Goal: Transaction & Acquisition: Subscribe to service/newsletter

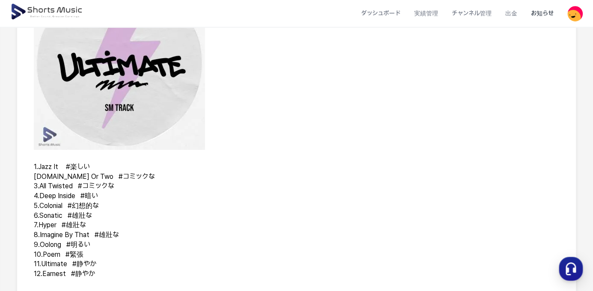
scroll to position [116, 0]
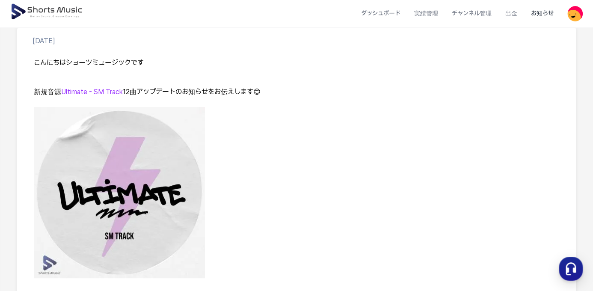
click at [110, 147] on img at bounding box center [119, 192] width 171 height 171
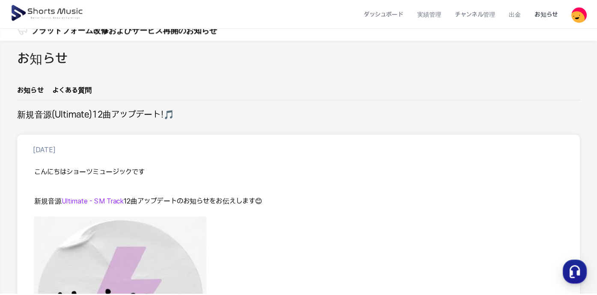
scroll to position [0, 0]
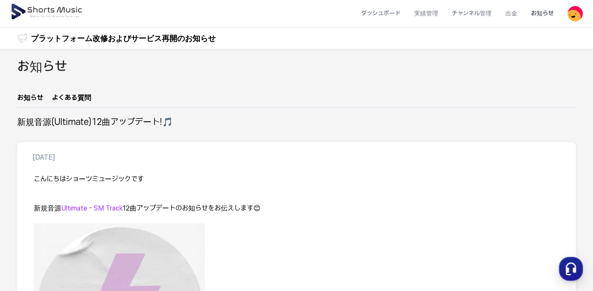
click at [50, 9] on img at bounding box center [47, 12] width 74 height 24
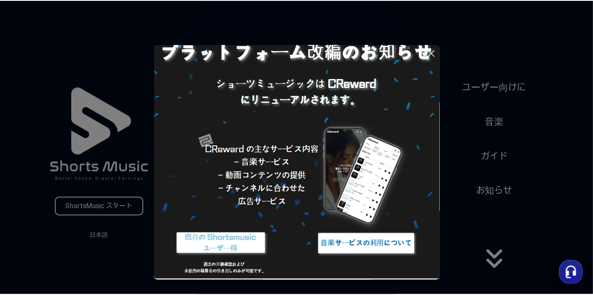
scroll to position [54, 0]
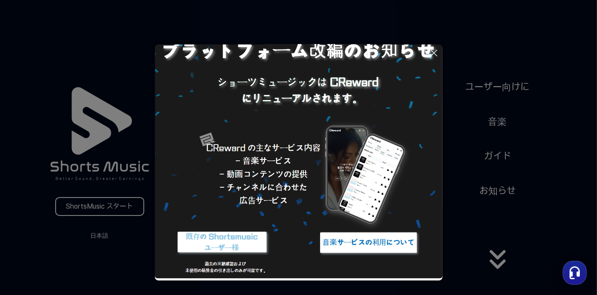
click at [123, 204] on button at bounding box center [298, 147] width 597 height 295
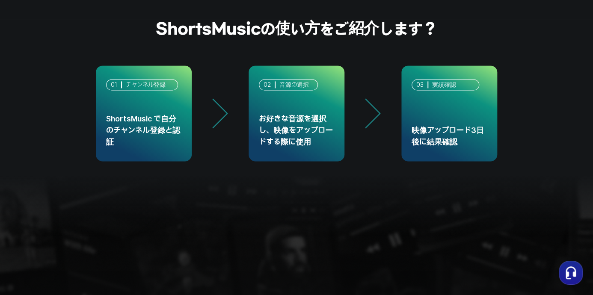
scroll to position [2012, 0]
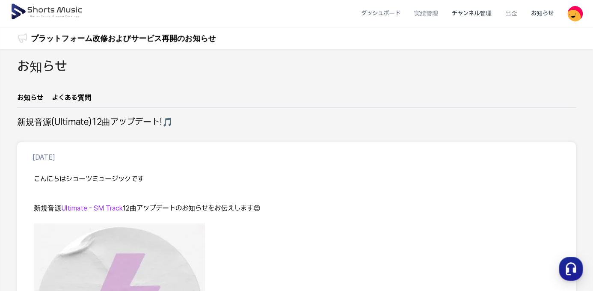
click at [470, 14] on li "チャンネル管理" at bounding box center [472, 13] width 54 height 23
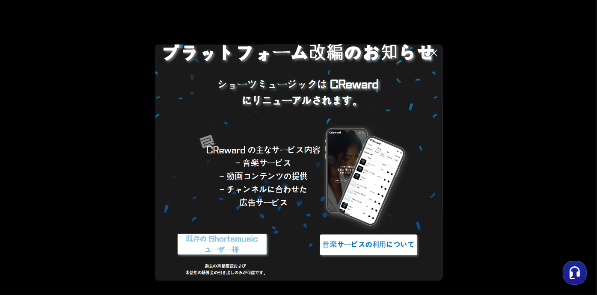
scroll to position [54, 0]
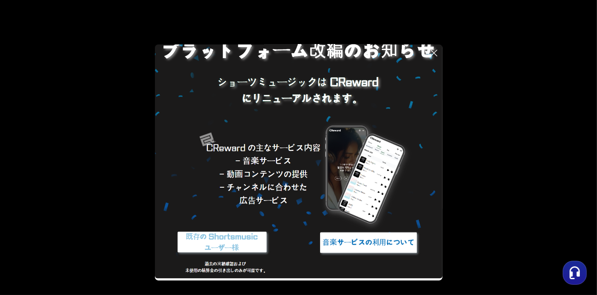
click at [397, 236] on img at bounding box center [368, 243] width 107 height 32
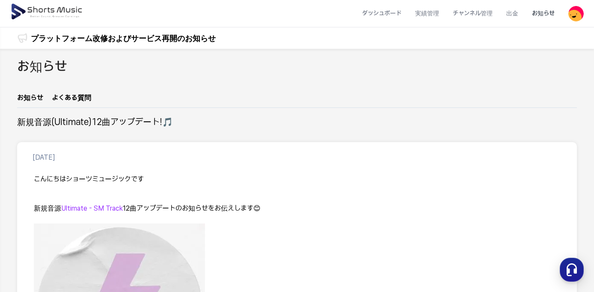
click at [20, 6] on img at bounding box center [47, 12] width 74 height 24
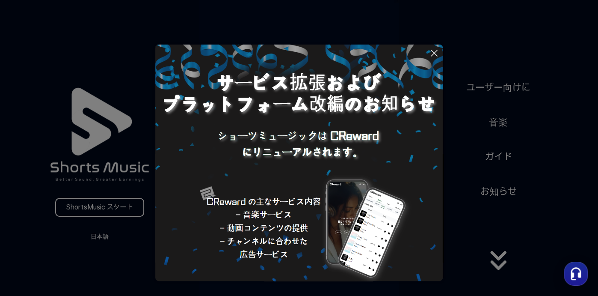
click at [108, 205] on button at bounding box center [299, 148] width 598 height 296
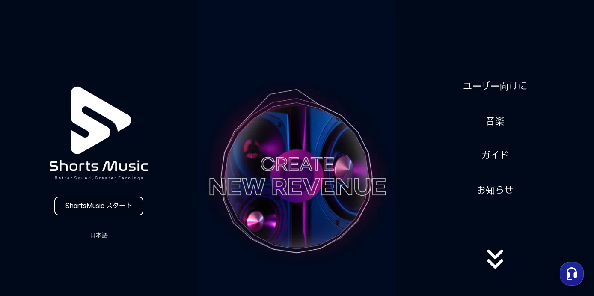
click at [97, 207] on link "ShortsMusic スタート" at bounding box center [98, 205] width 89 height 19
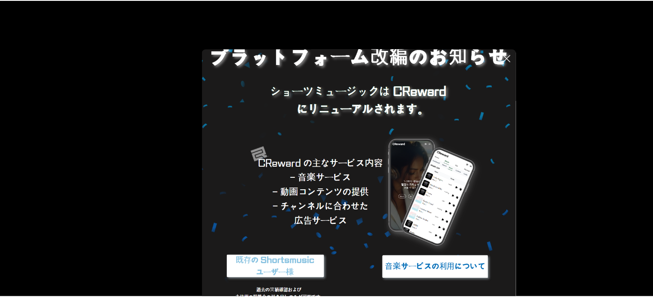
scroll to position [52, 0]
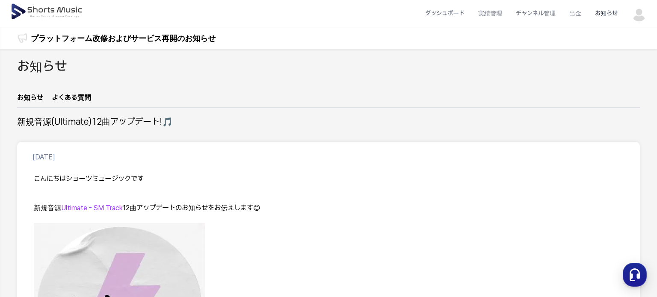
click at [27, 6] on img at bounding box center [47, 12] width 74 height 24
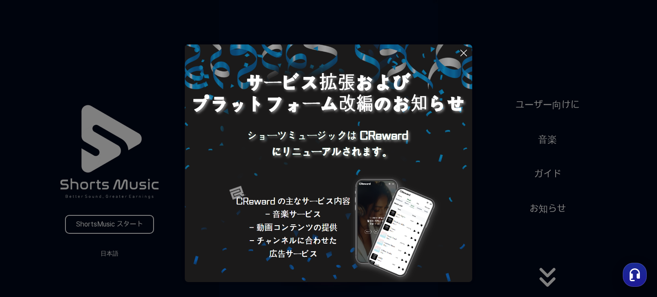
click at [104, 224] on button at bounding box center [328, 148] width 657 height 297
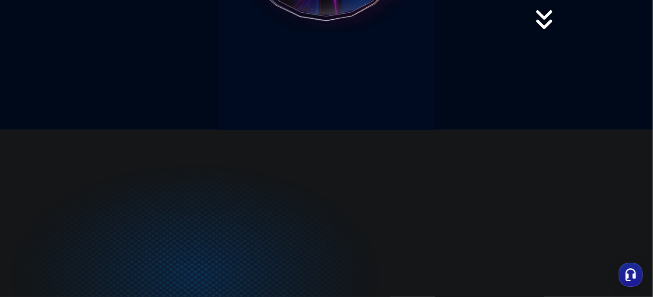
scroll to position [128, 0]
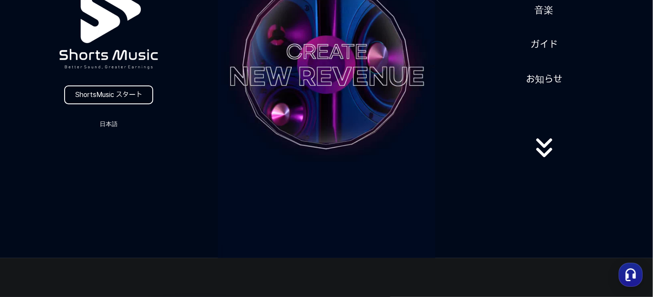
click at [116, 93] on link "ShortsMusic スタート" at bounding box center [108, 95] width 89 height 19
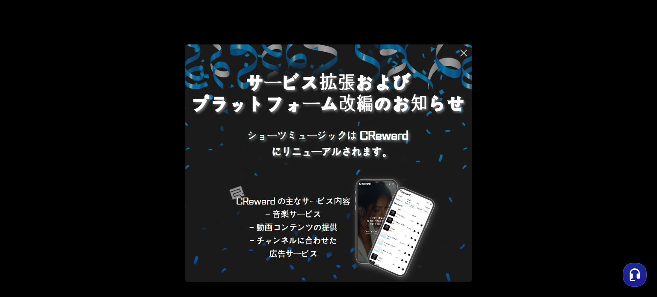
click at [462, 54] on icon at bounding box center [464, 53] width 10 height 10
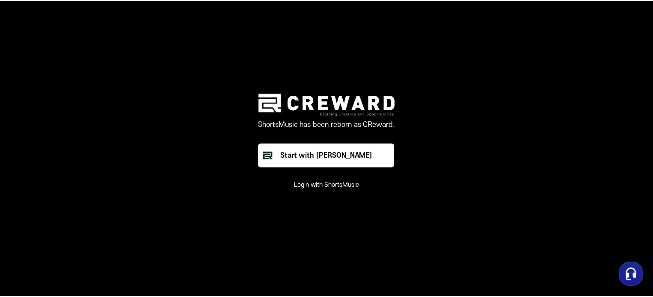
scroll to position [128, 0]
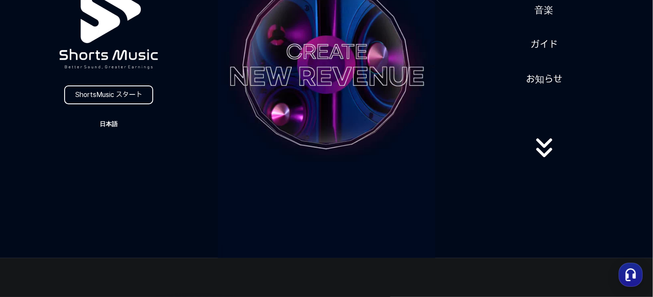
click at [113, 125] on button "日本語" at bounding box center [108, 124] width 41 height 12
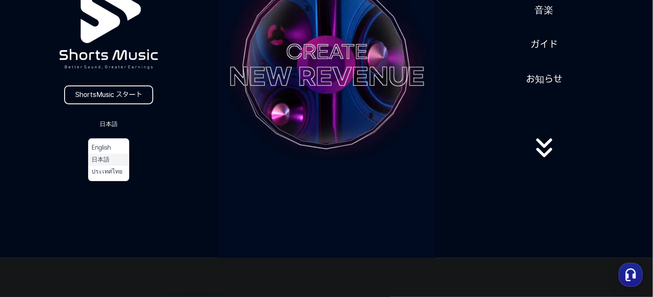
click at [106, 159] on button "日本語" at bounding box center [109, 160] width 34 height 9
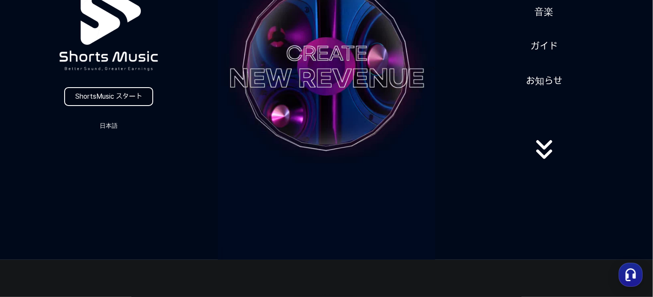
click at [108, 93] on link "ShortsMusic スタート" at bounding box center [108, 96] width 89 height 19
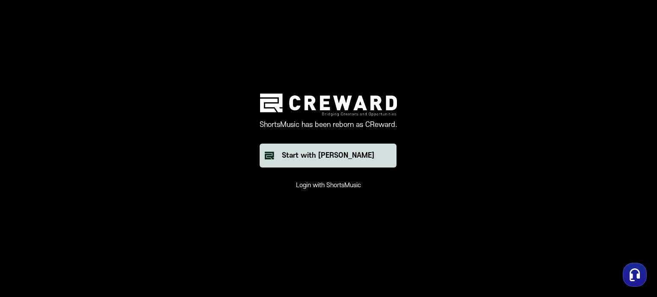
click at [321, 157] on div "Start with Creward" at bounding box center [328, 156] width 92 height 10
